Goal: Navigation & Orientation: Understand site structure

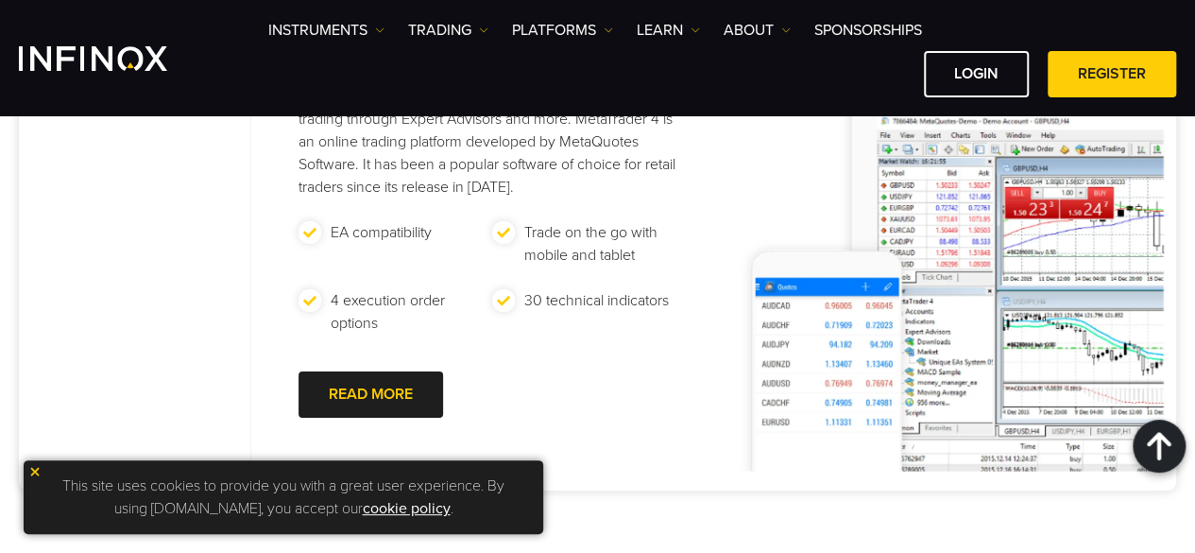
scroll to position [1133, 0]
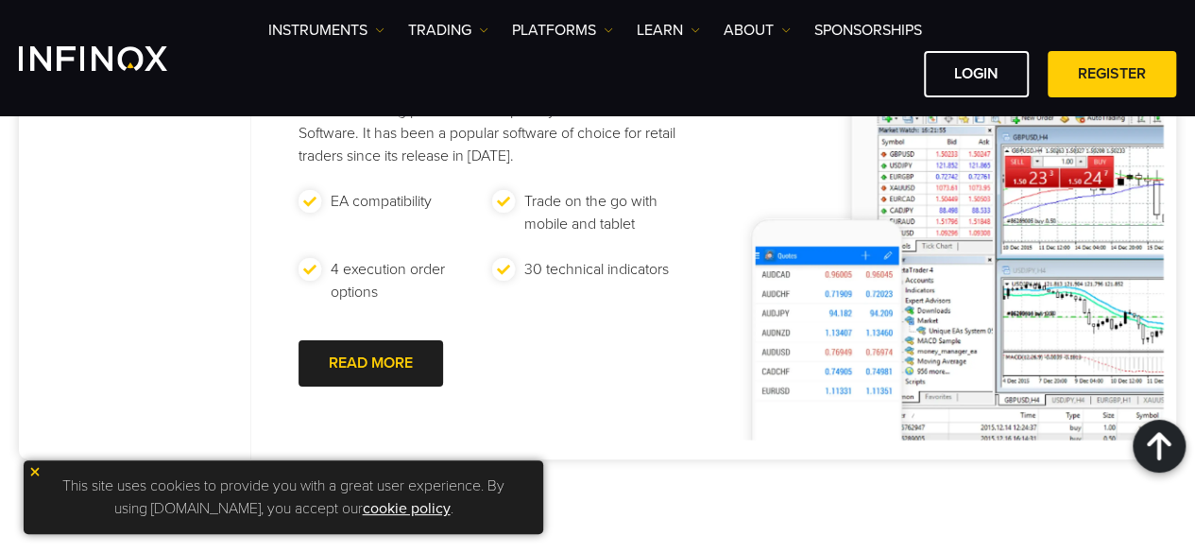
click at [841, 337] on img at bounding box center [944, 245] width 437 height 389
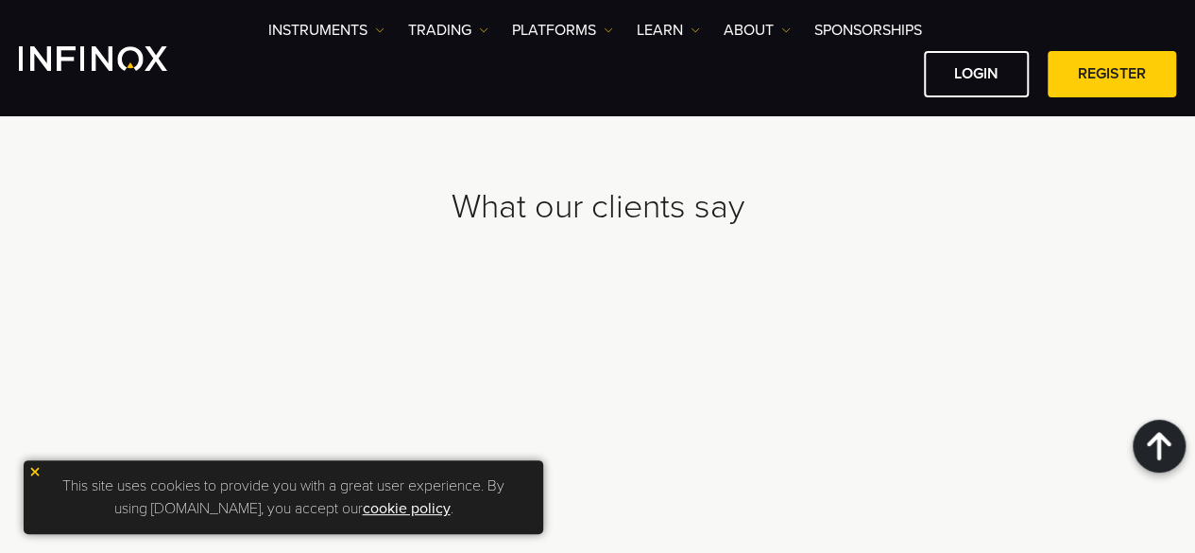
scroll to position [5226, 0]
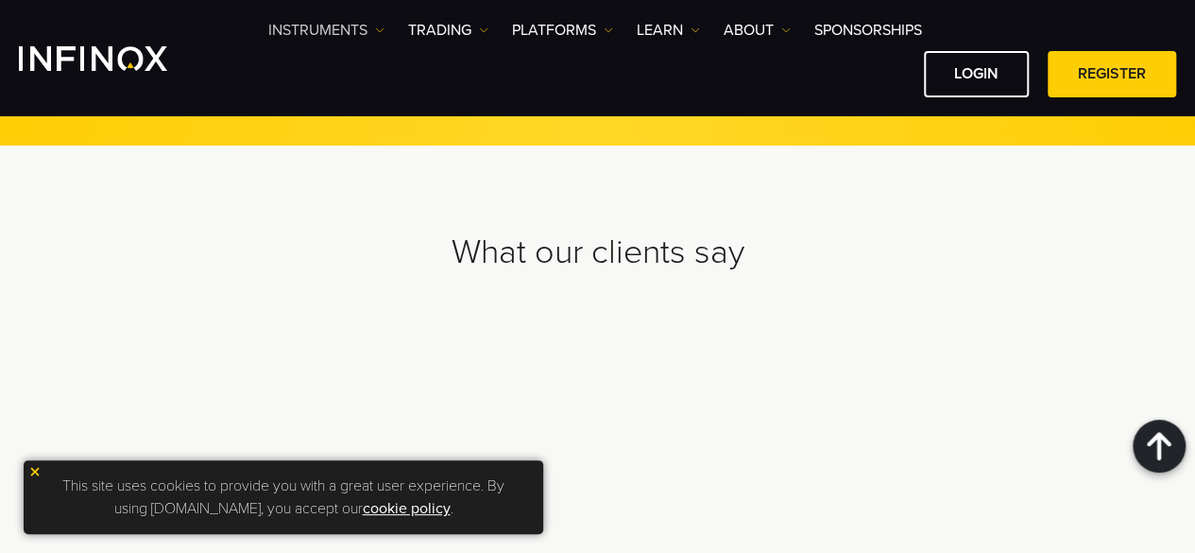
click at [367, 28] on link "Instruments" at bounding box center [326, 30] width 116 height 23
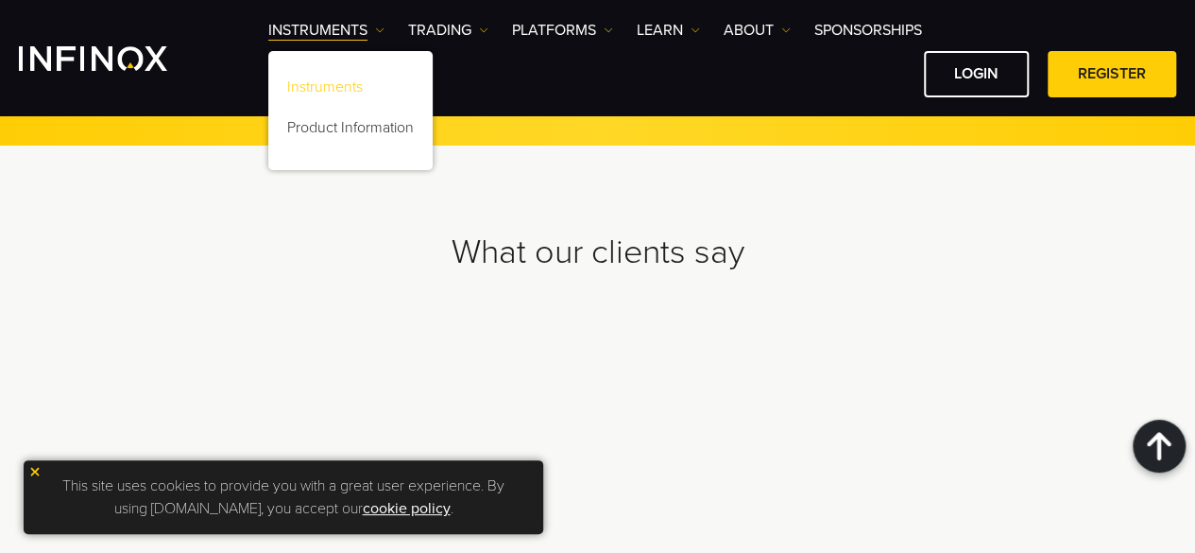
scroll to position [0, 0]
click at [348, 78] on link "Instruments" at bounding box center [350, 90] width 164 height 41
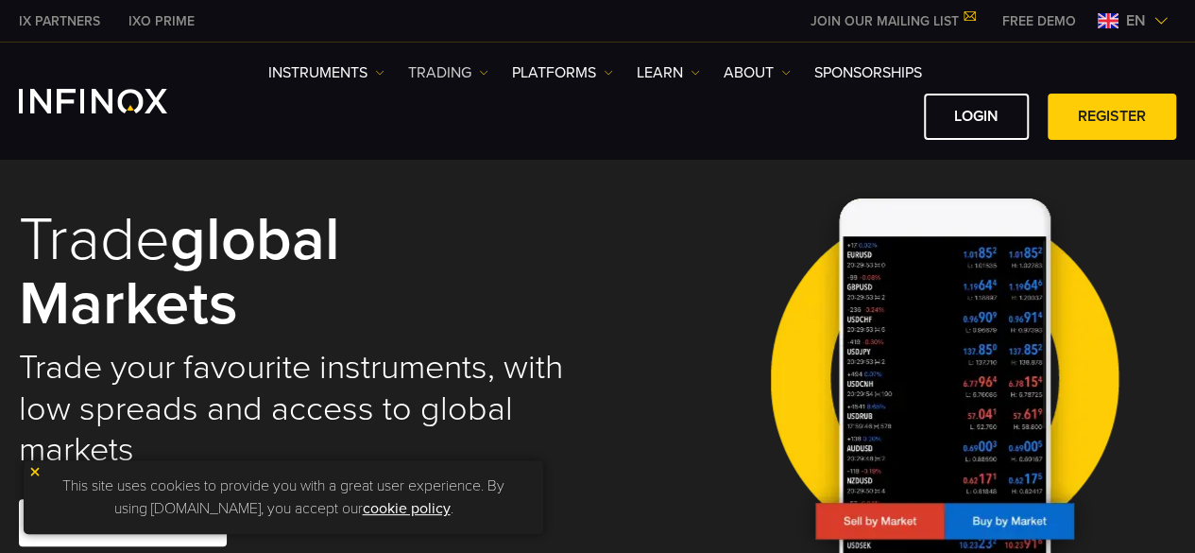
click at [445, 68] on link "TRADING" at bounding box center [448, 72] width 80 height 23
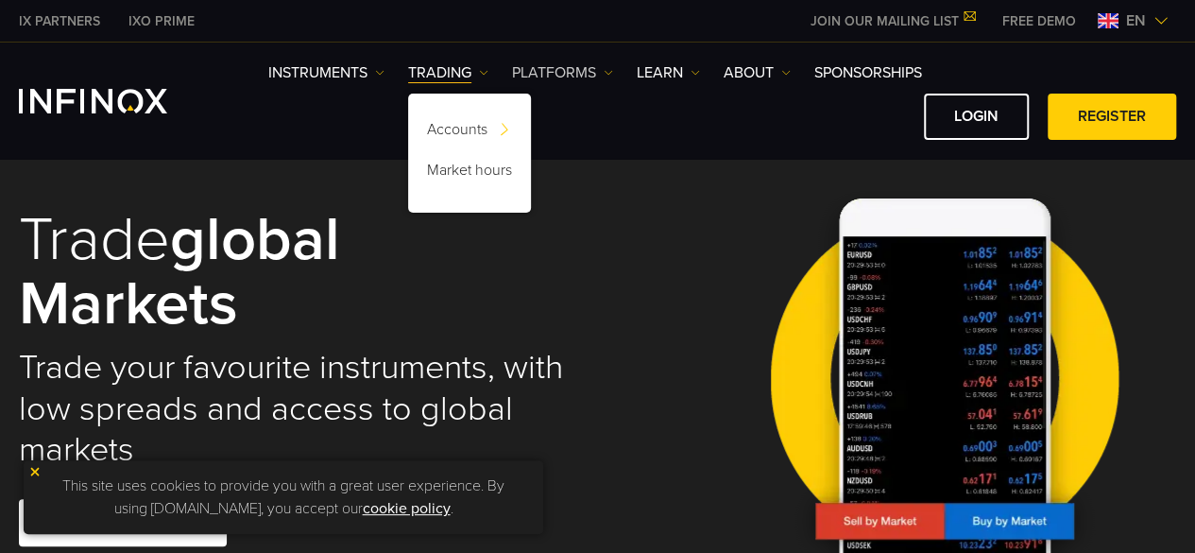
click at [548, 74] on link "PLATFORMS" at bounding box center [562, 72] width 101 height 23
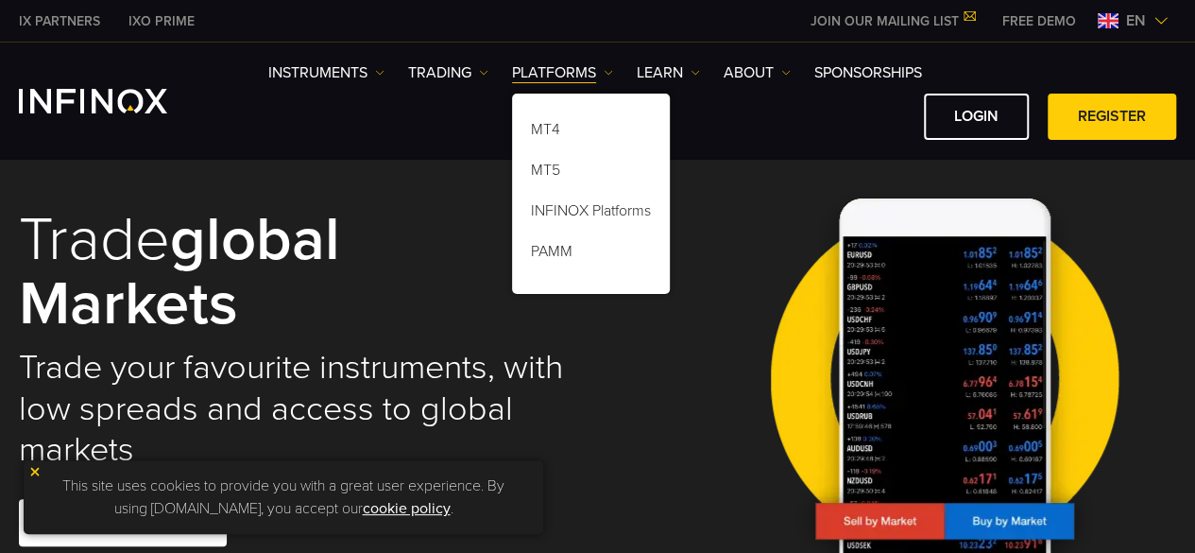
click at [421, 124] on div "LOGIN REGISTER" at bounding box center [722, 117] width 908 height 46
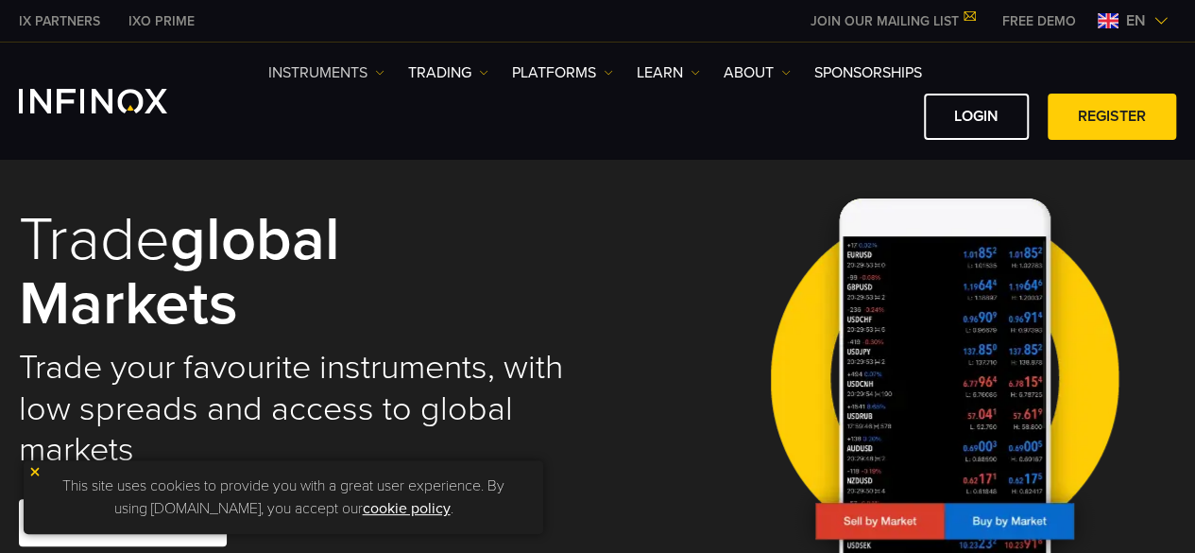
click at [307, 76] on link "Instruments" at bounding box center [326, 72] width 116 height 23
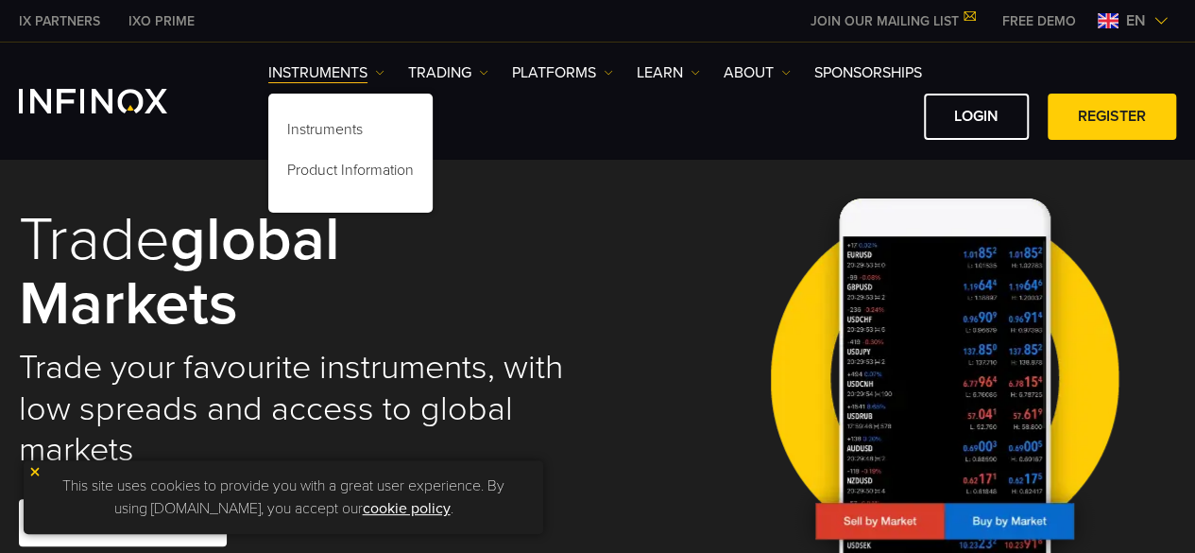
click at [126, 111] on img "INFINOX Logo" at bounding box center [93, 101] width 148 height 25
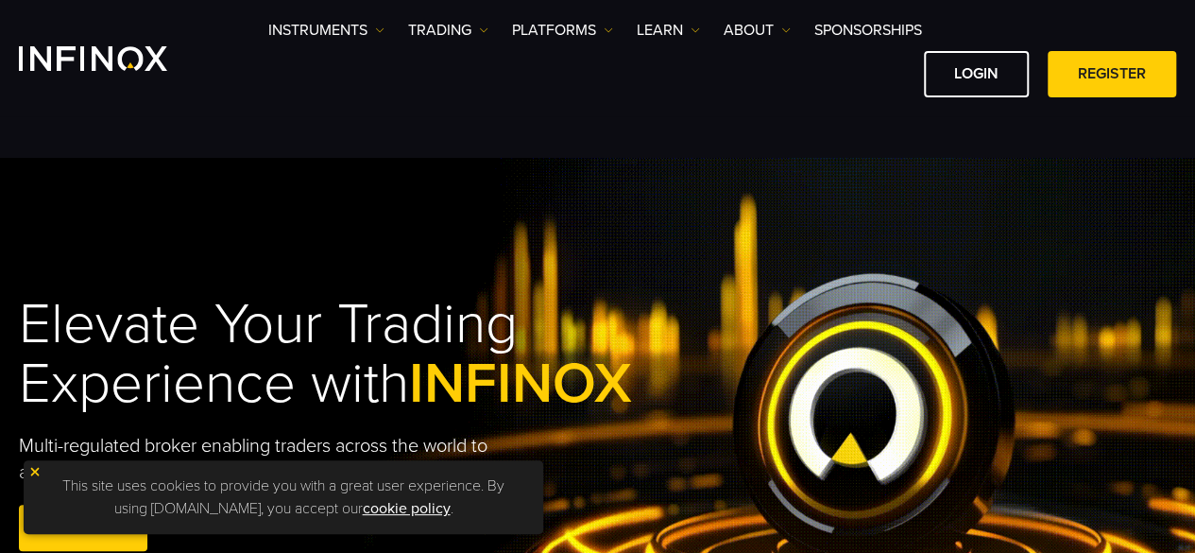
scroll to position [94, 0]
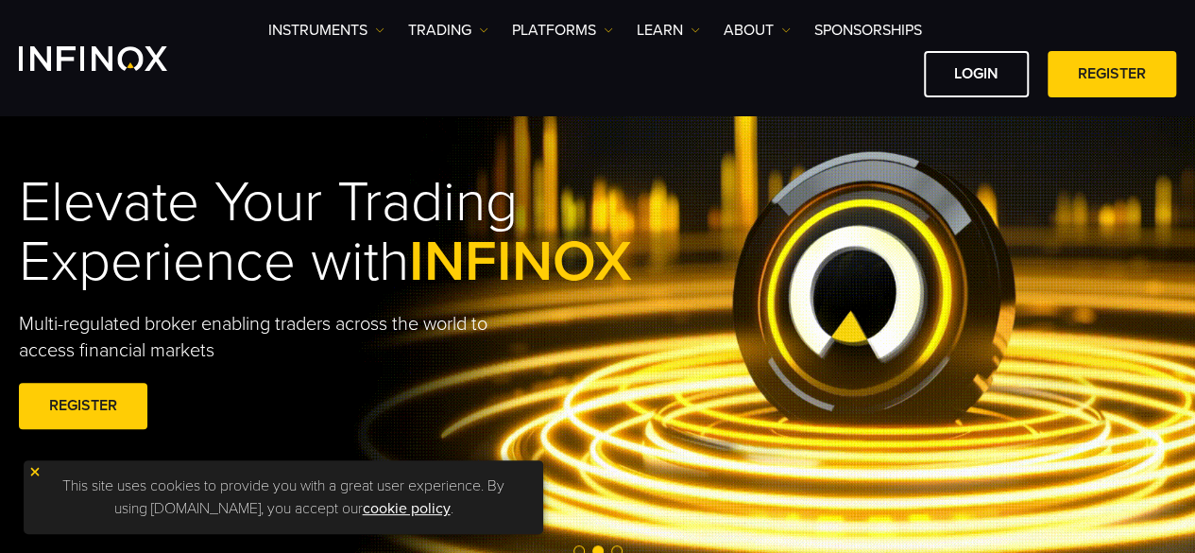
drag, startPoint x: 812, startPoint y: 177, endPoint x: 823, endPoint y: 180, distance: 11.1
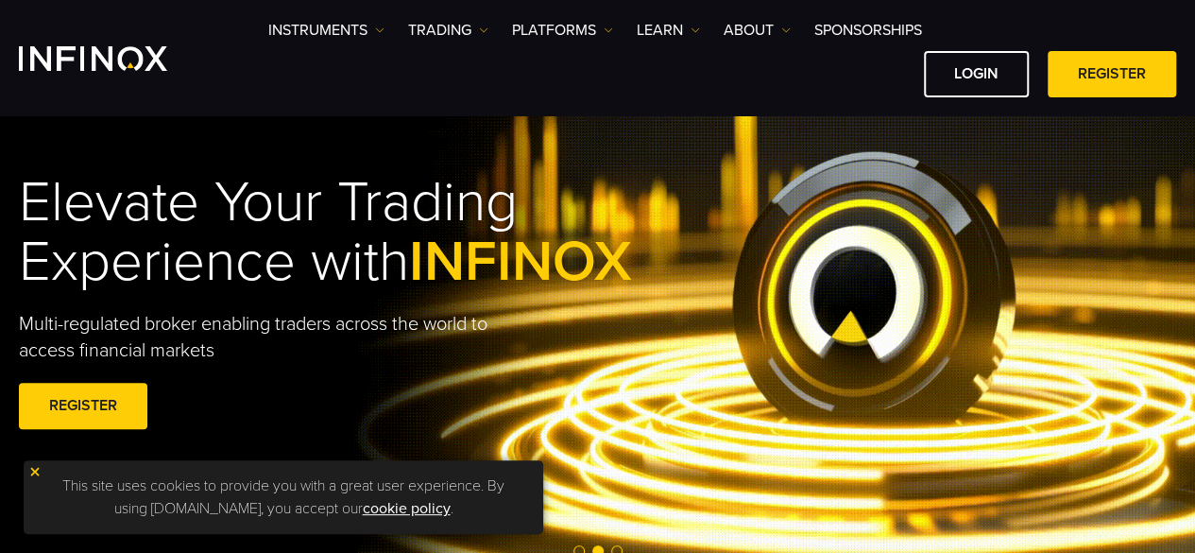
drag, startPoint x: 823, startPoint y: 180, endPoint x: 791, endPoint y: 231, distance: 59.8
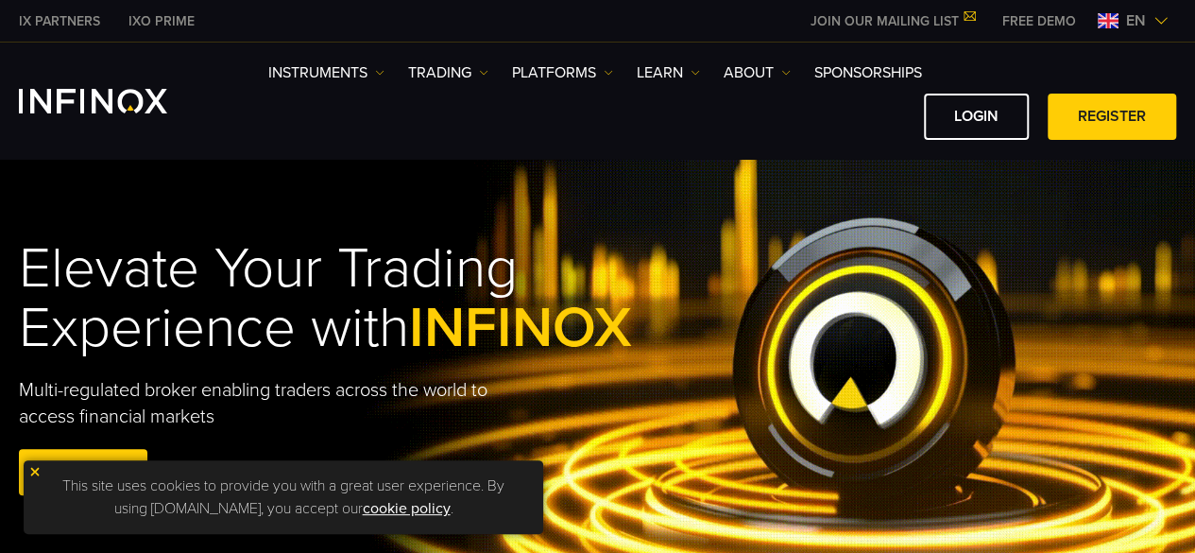
scroll to position [0, 0]
